Goal: Task Accomplishment & Management: Complete application form

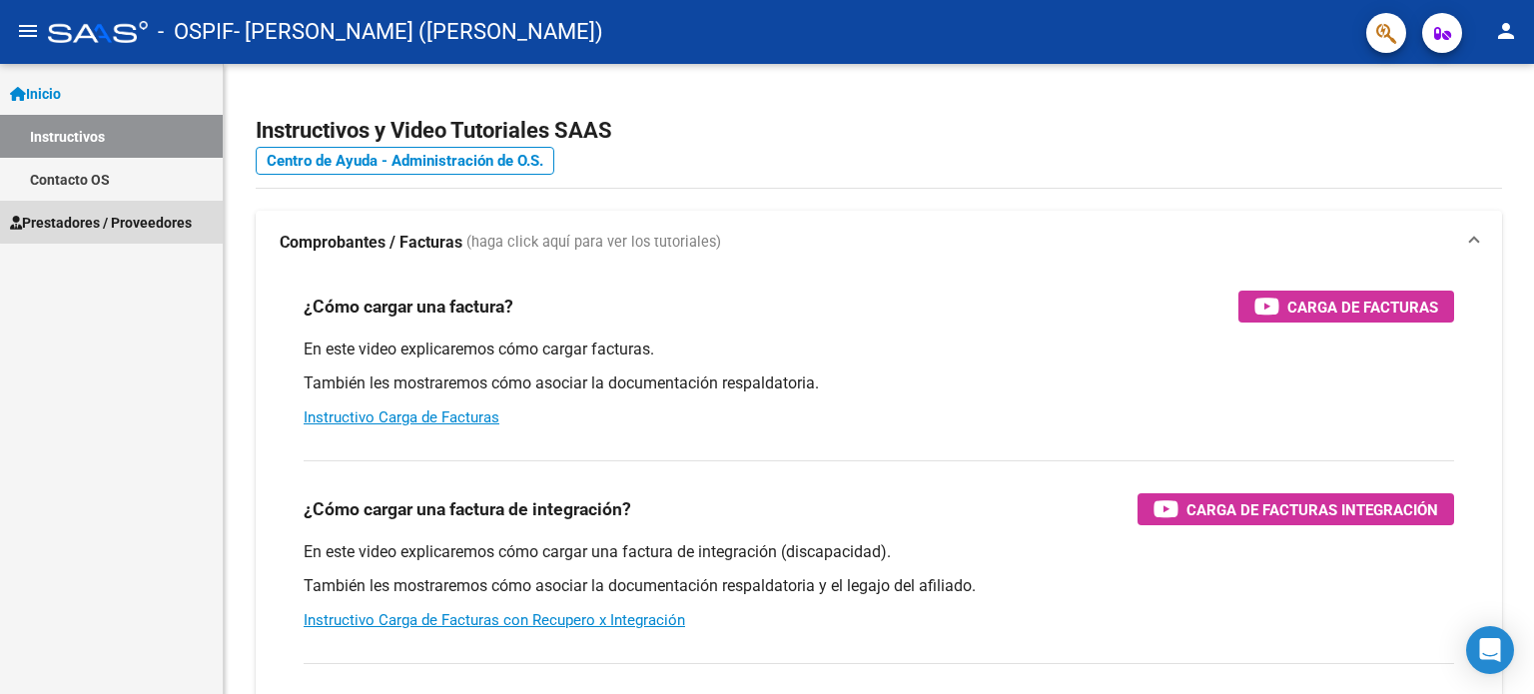
click at [135, 221] on span "Prestadores / Proveedores" at bounding box center [101, 223] width 182 height 22
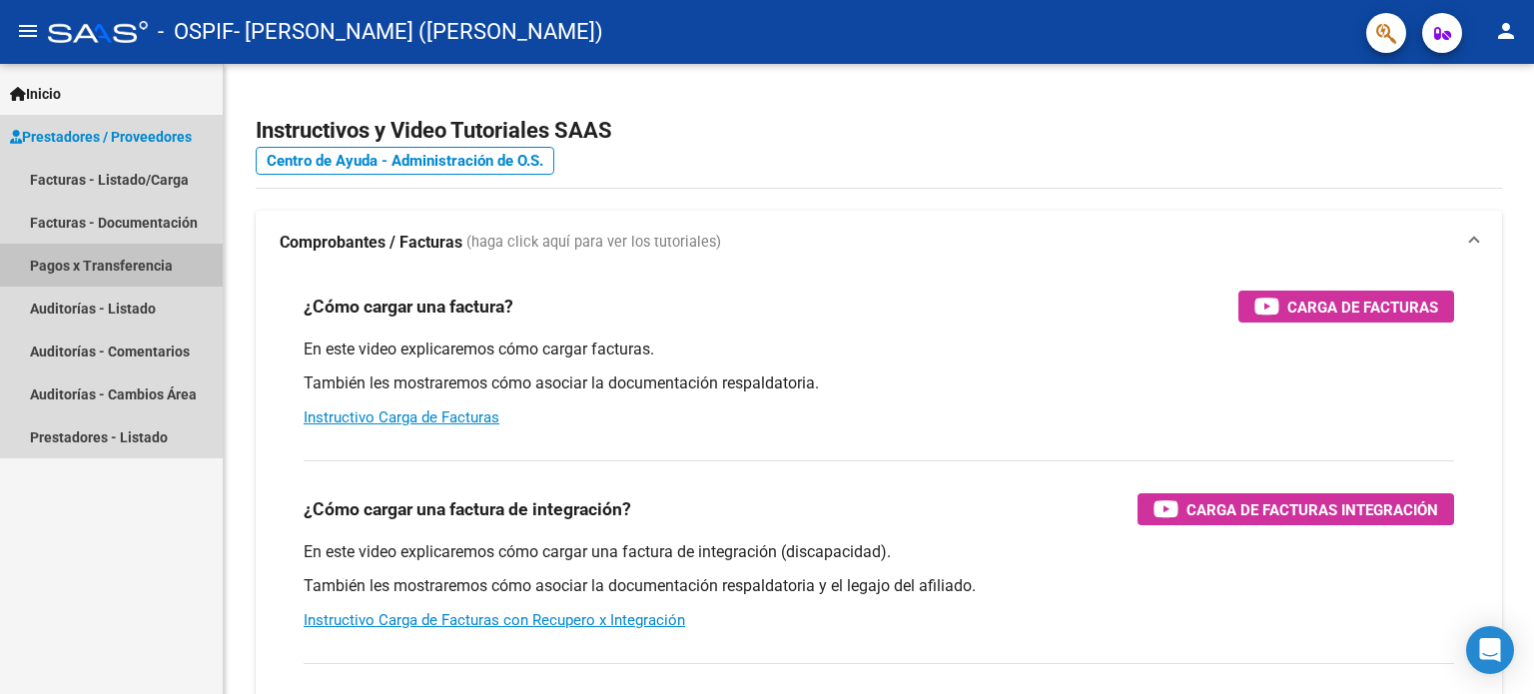
click at [110, 259] on link "Pagos x Transferencia" at bounding box center [111, 265] width 223 height 43
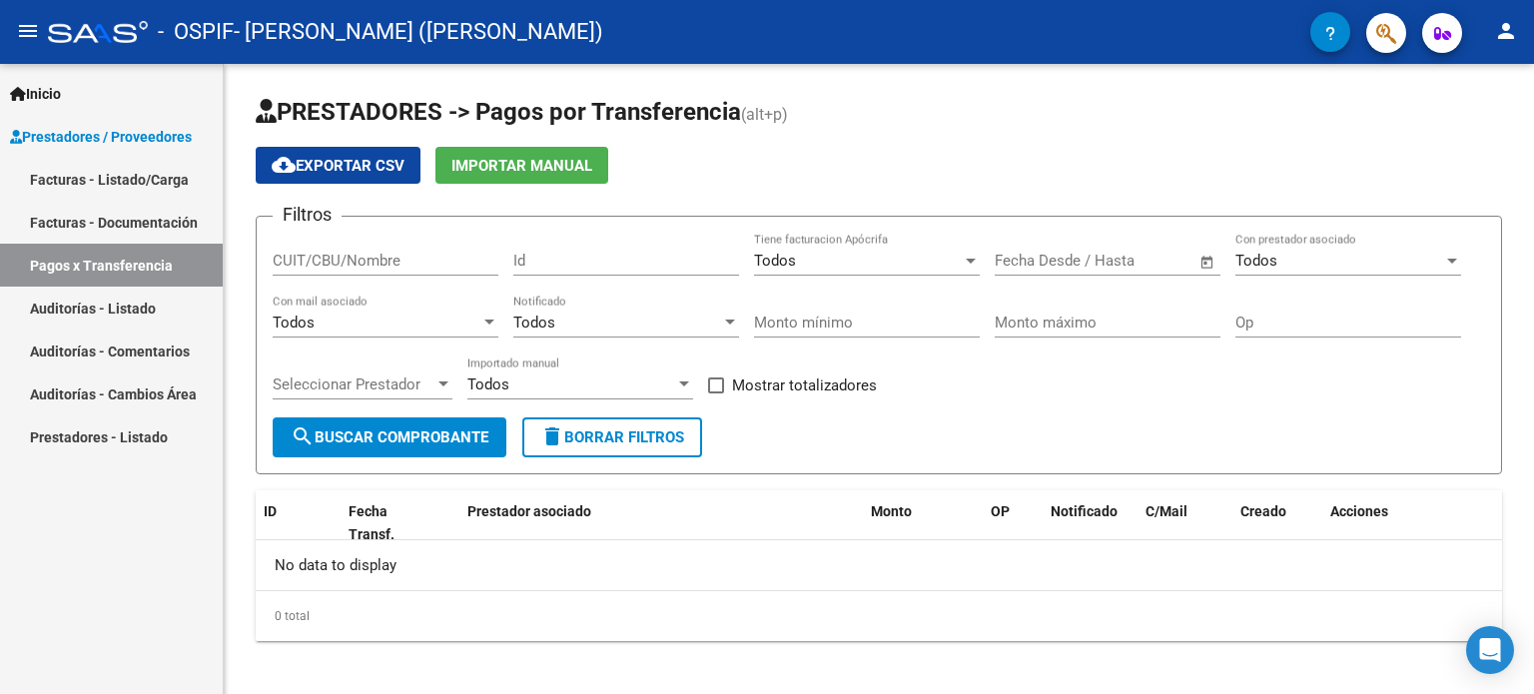
click at [106, 195] on link "Facturas - Listado/Carga" at bounding box center [111, 179] width 223 height 43
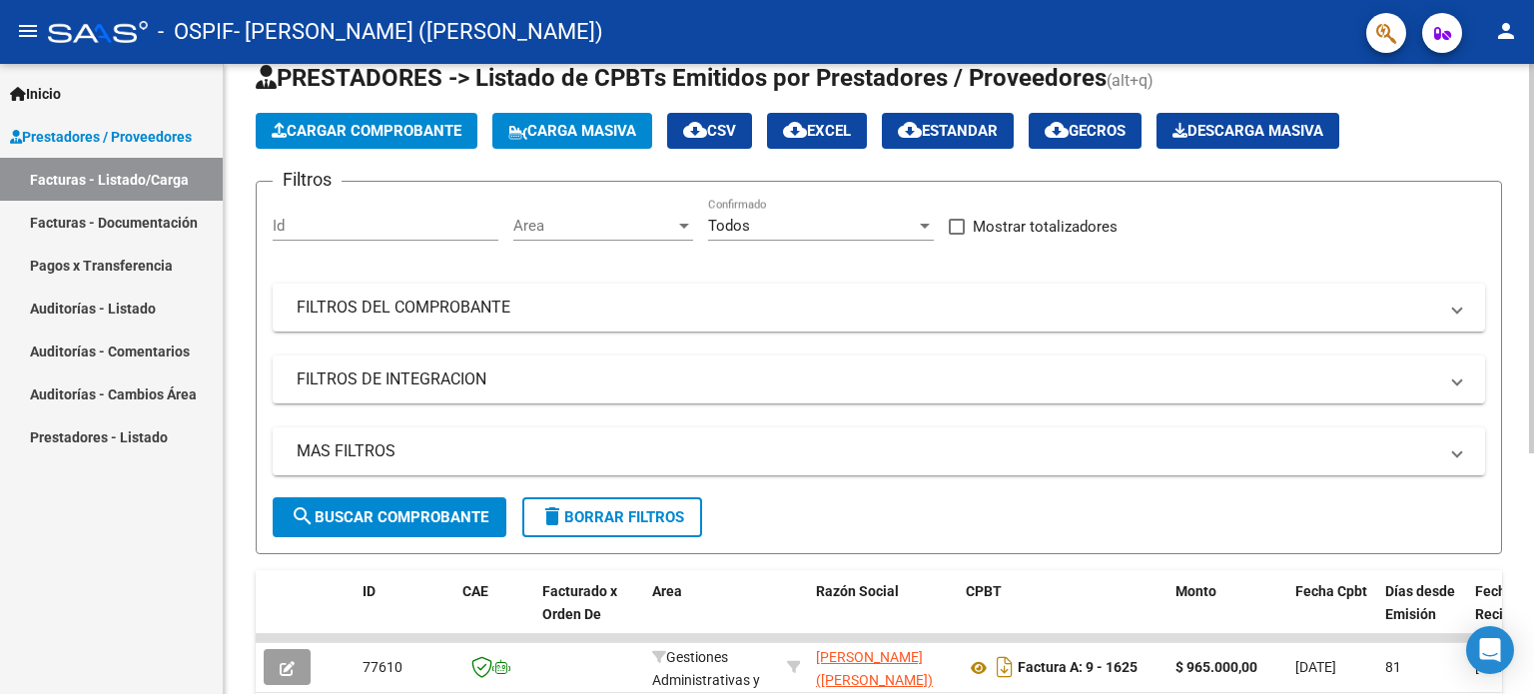
scroll to position [200, 0]
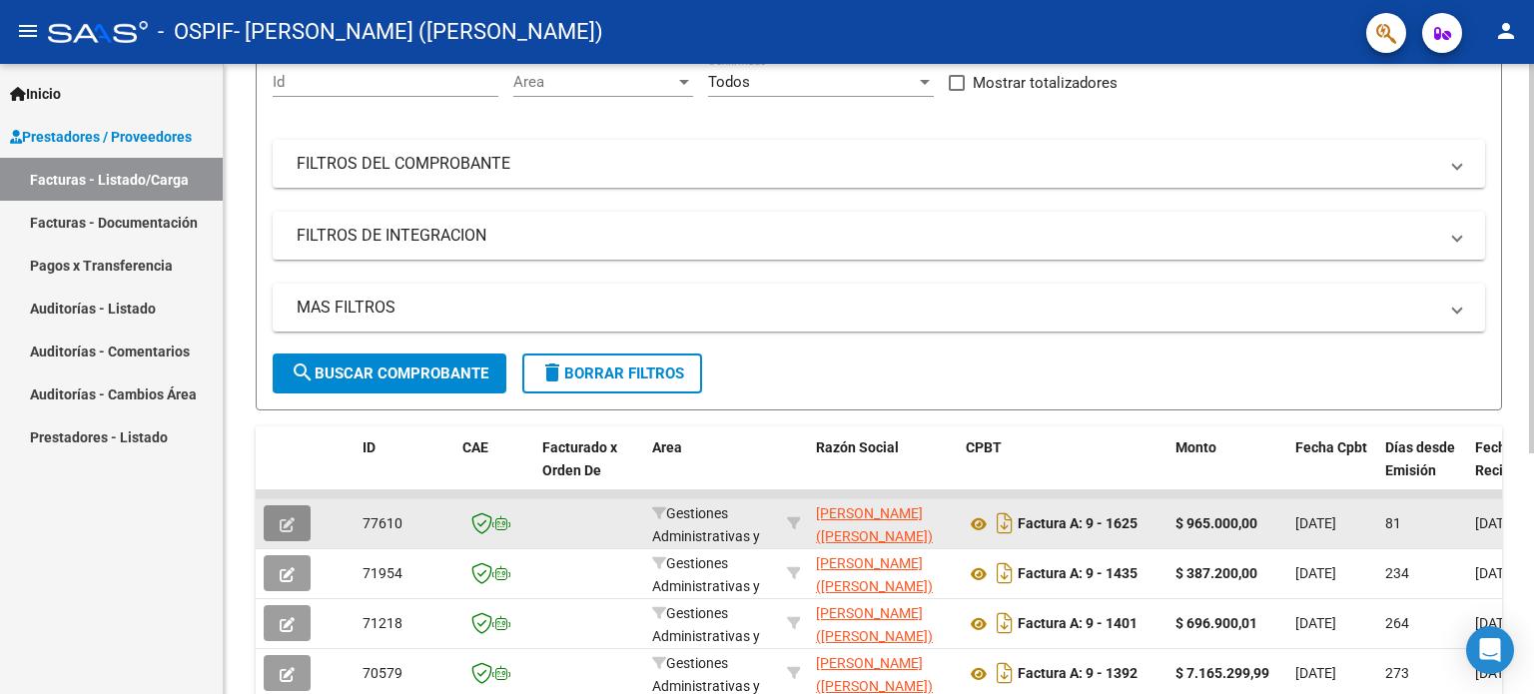
click at [293, 519] on icon "button" at bounding box center [287, 524] width 15 height 15
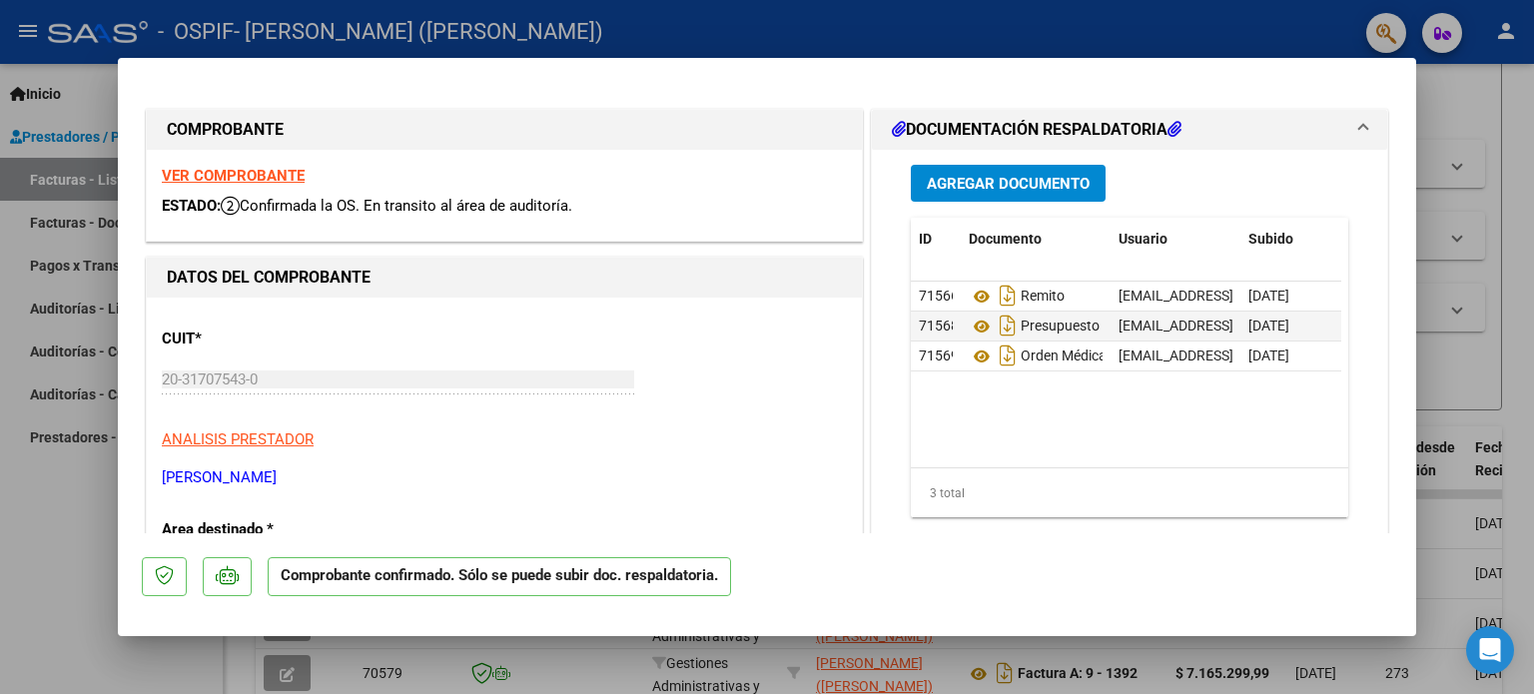
click at [871, 47] on div at bounding box center [767, 347] width 1534 height 694
type input "$ 0,00"
